Goal: Find specific fact: Find specific page/section

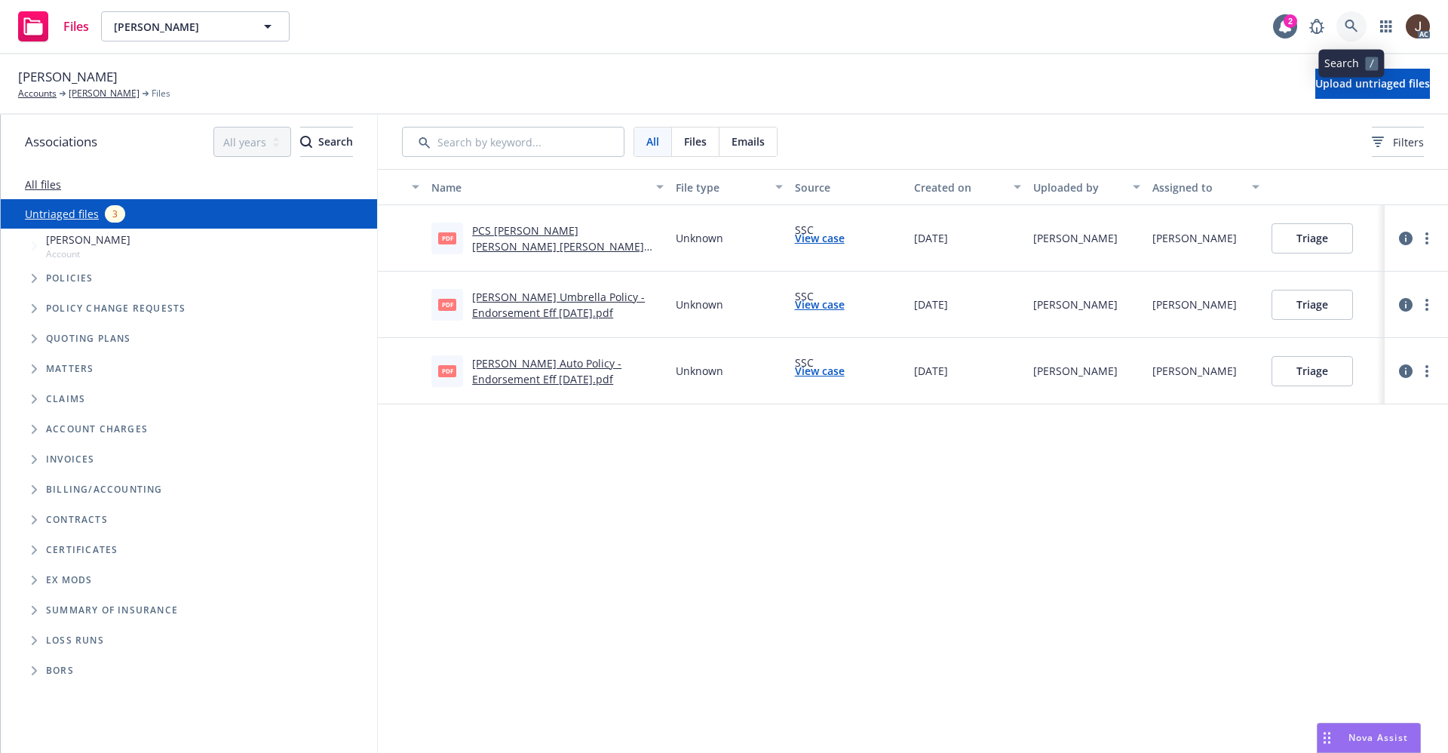
click at [1361, 31] on link at bounding box center [1351, 26] width 30 height 30
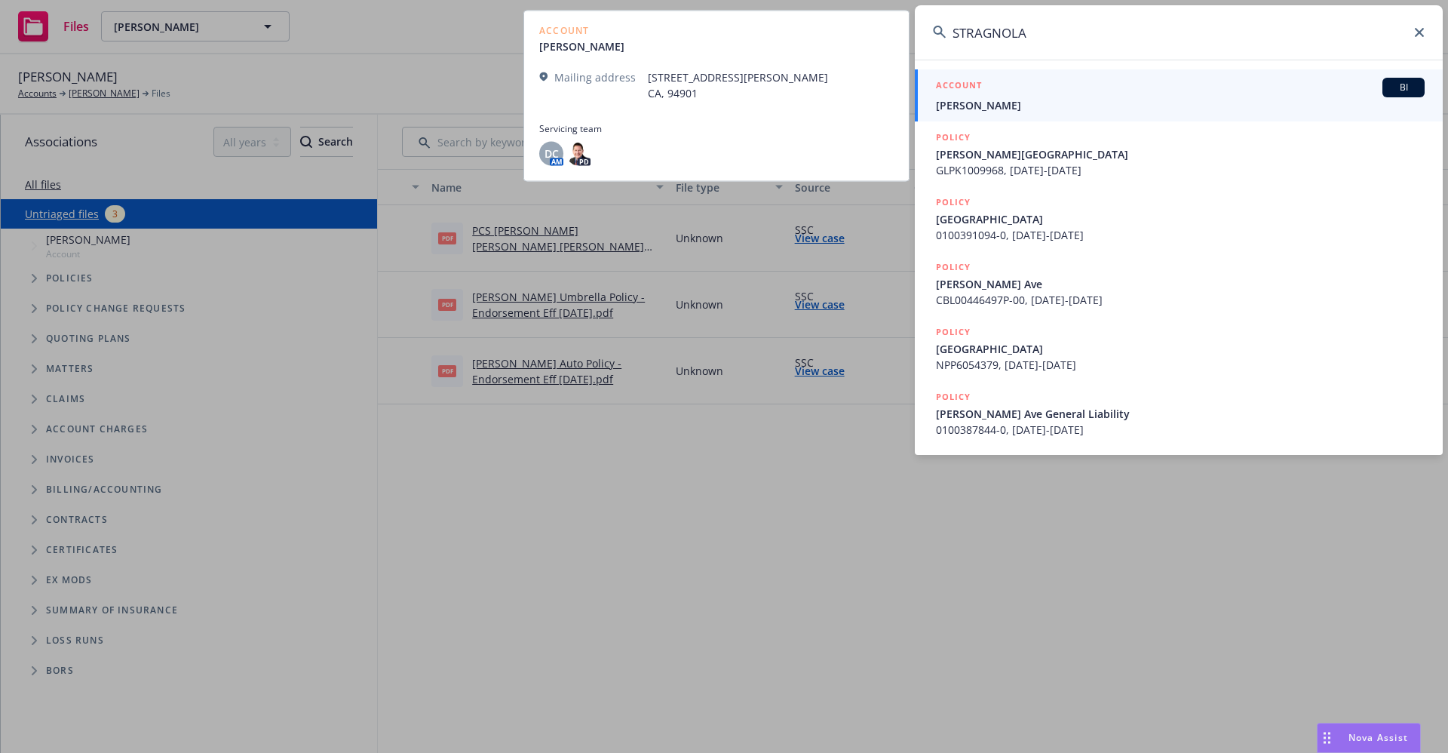
type input "STRAGNOLA"
click at [1001, 102] on span "[PERSON_NAME]" at bounding box center [1180, 105] width 489 height 16
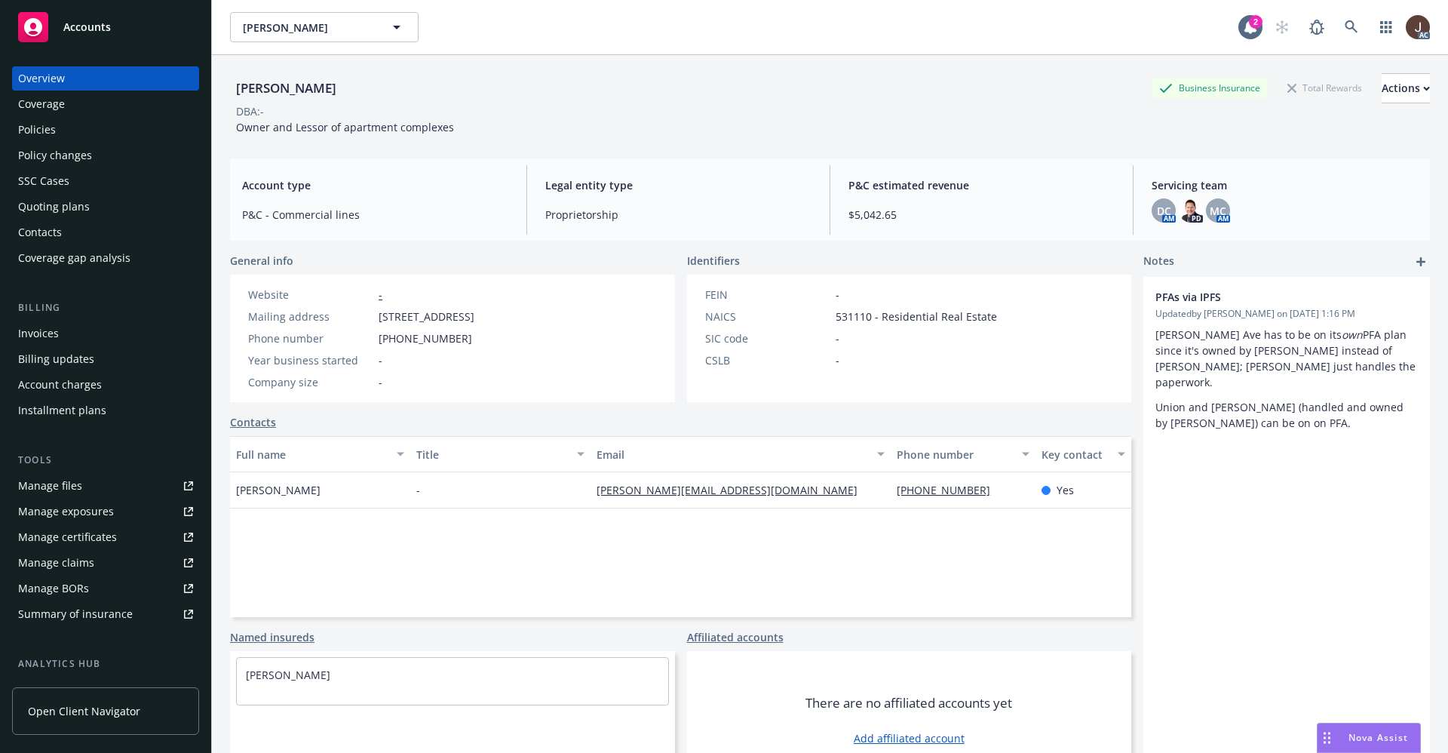
click at [39, 130] on div "Policies" at bounding box center [37, 130] width 38 height 24
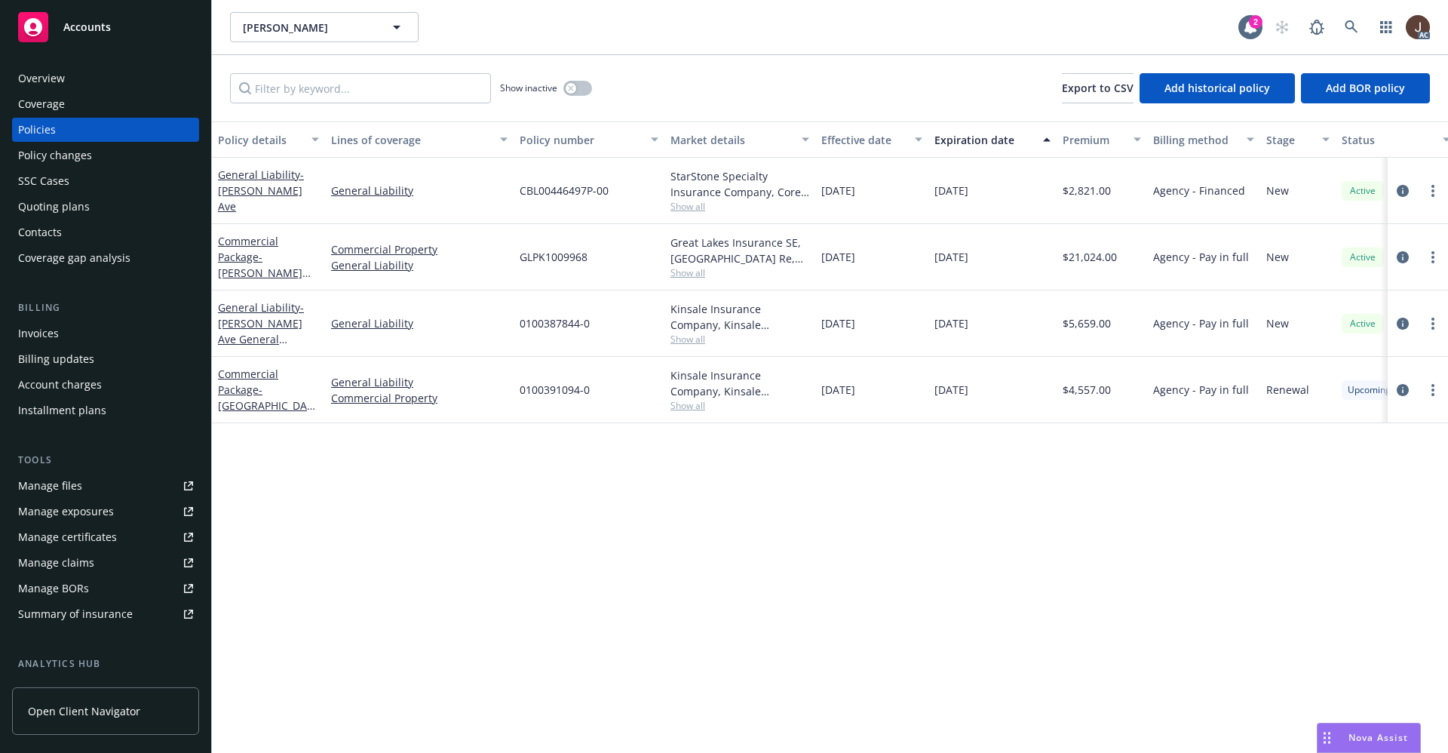
click at [560, 471] on div "Policy details Lines of coverage Policy number Market details Effective date Ex…" at bounding box center [830, 436] width 1236 height 631
drag, startPoint x: 598, startPoint y: 261, endPoint x: 517, endPoint y: 259, distance: 81.5
click at [517, 259] on div "GLPK1009968" at bounding box center [589, 257] width 151 height 66
copy span "GLPK1009968"
click at [1350, 29] on icon at bounding box center [1351, 27] width 14 height 14
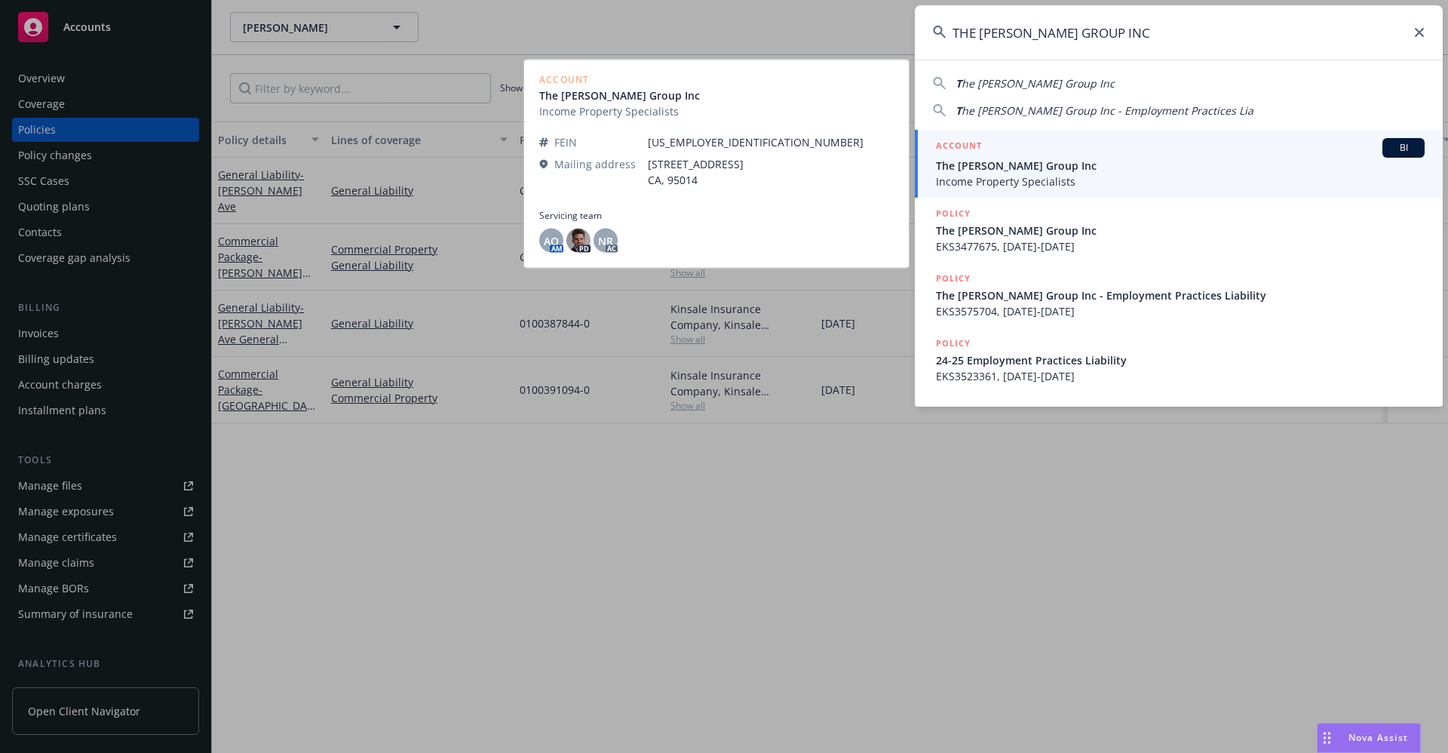
type input "THE [PERSON_NAME] GROUP INC"
click at [1026, 175] on span "Income Property Specialists" at bounding box center [1180, 181] width 489 height 16
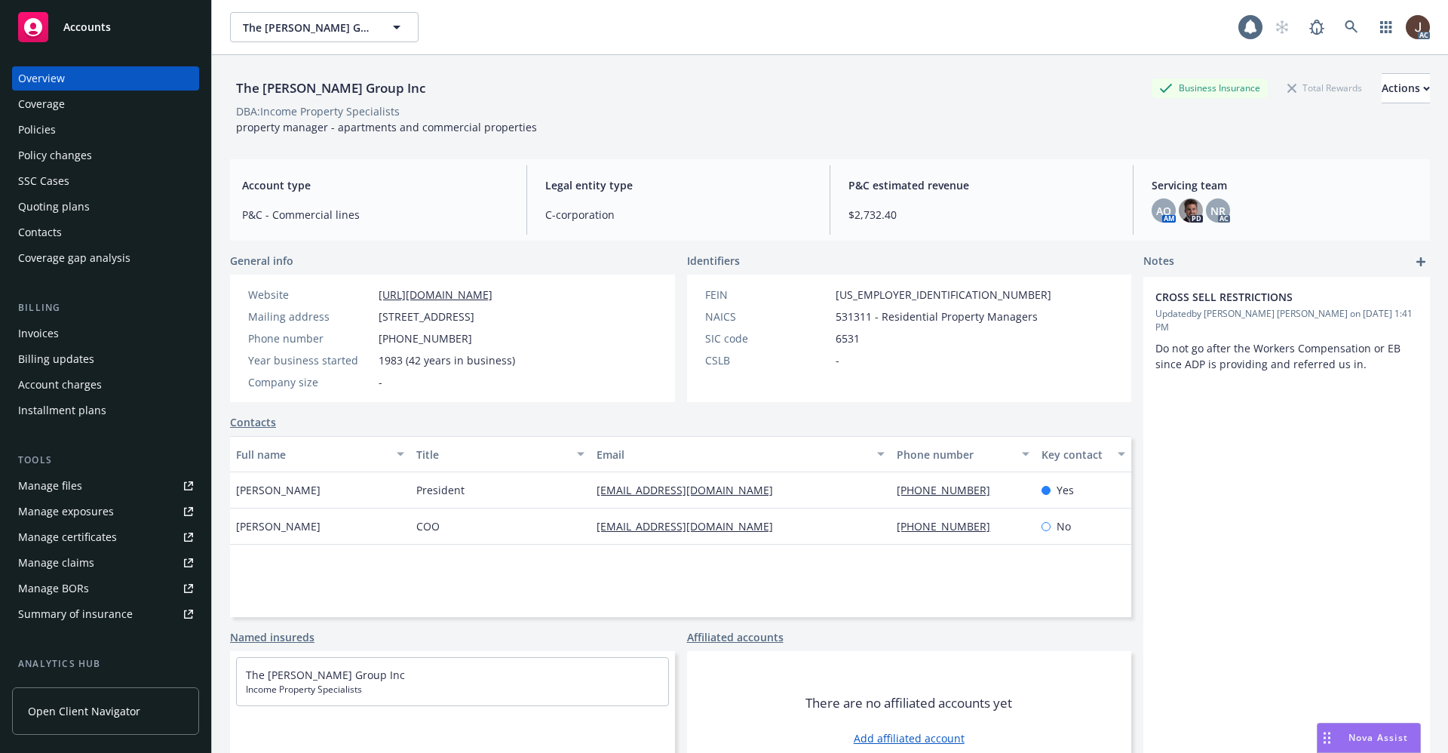
click at [44, 132] on div "Policies" at bounding box center [37, 130] width 38 height 24
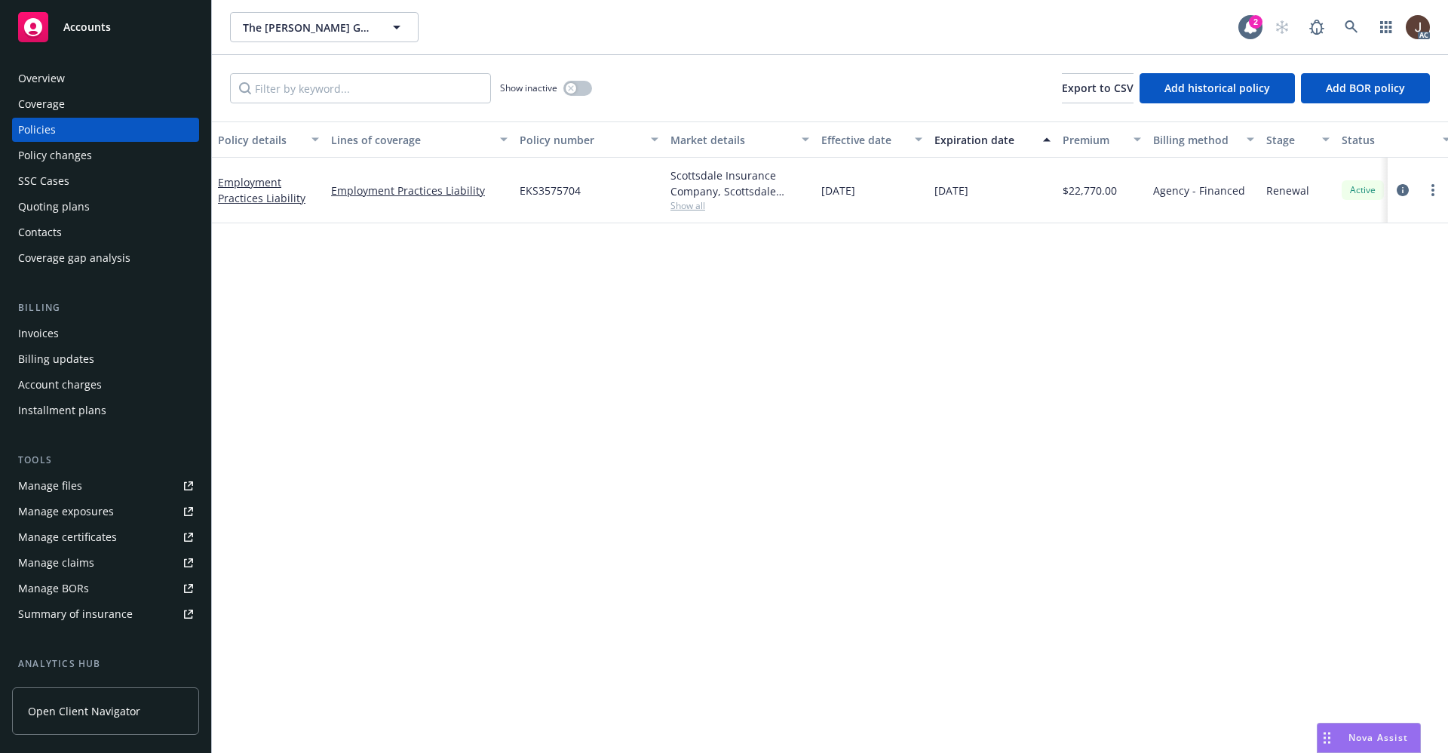
click at [506, 366] on div "Policy details Lines of coverage Policy number Market details Effective date Ex…" at bounding box center [830, 436] width 1236 height 631
drag, startPoint x: 525, startPoint y: 192, endPoint x: 593, endPoint y: 194, distance: 67.9
click at [593, 194] on div "EKS3575704" at bounding box center [589, 191] width 151 height 66
click at [584, 200] on div "EKS3575704" at bounding box center [589, 191] width 151 height 66
click at [517, 195] on div "EKS3575704" at bounding box center [589, 191] width 151 height 66
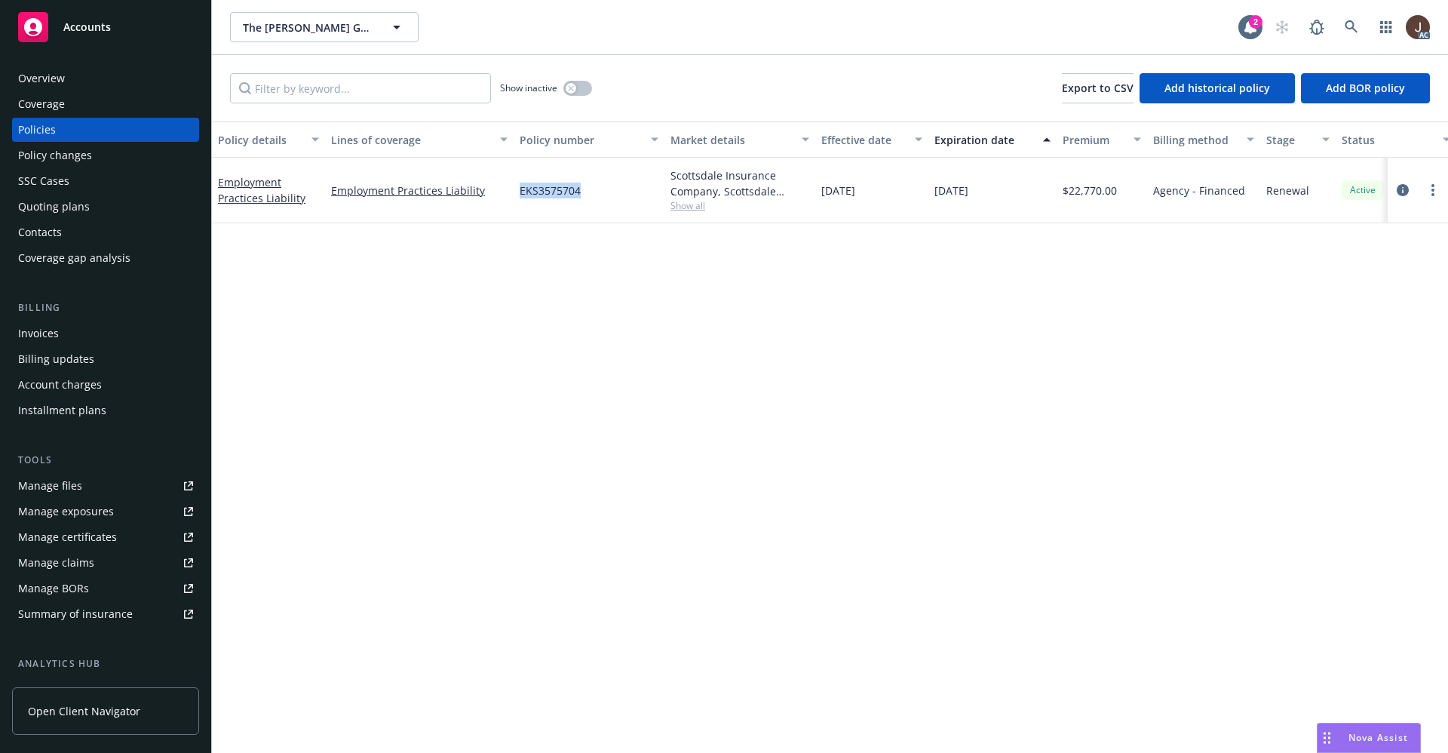
drag, startPoint x: 519, startPoint y: 194, endPoint x: 581, endPoint y: 192, distance: 61.9
click at [581, 192] on div "EKS3575704" at bounding box center [589, 191] width 151 height 66
copy span "EKS3575704"
